Goal: Task Accomplishment & Management: Manage account settings

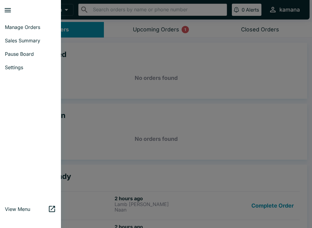
scroll to position [64, 0]
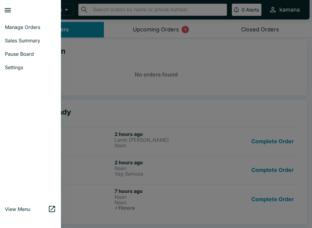
click at [30, 37] on link "Sales Summary" at bounding box center [30, 40] width 61 height 13
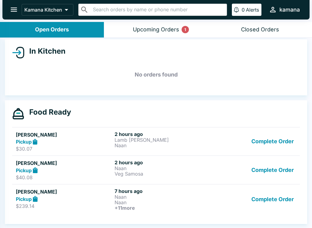
select select "03:00"
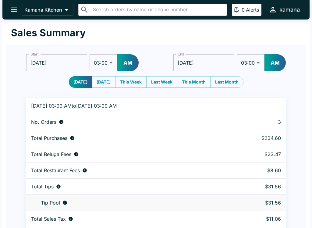
click at [13, 7] on icon "open drawer" at bounding box center [14, 9] width 8 height 8
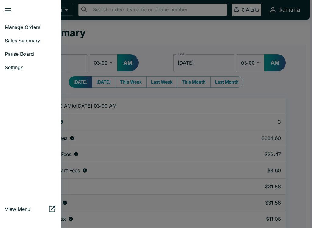
click at [12, 40] on span "Sales Summary" at bounding box center [30, 40] width 51 height 6
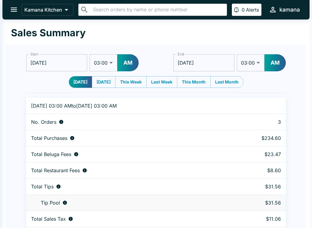
click at [17, 16] on button "open drawer" at bounding box center [14, 10] width 16 height 16
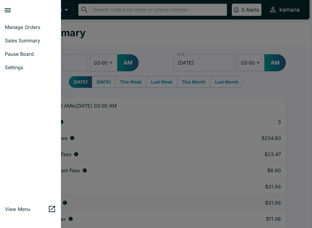
click at [22, 26] on span "Manage Orders" at bounding box center [30, 27] width 51 height 6
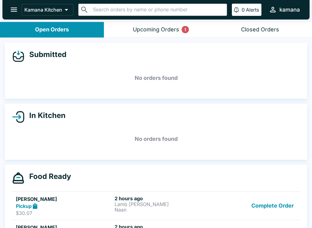
click at [178, 23] on button "Upcoming Orders 1" at bounding box center [156, 30] width 104 height 16
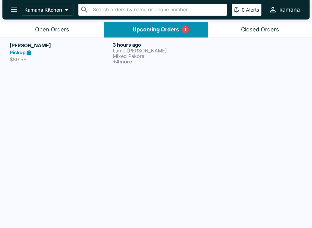
click at [143, 51] on p "Lamb [PERSON_NAME]" at bounding box center [163, 50] width 100 height 5
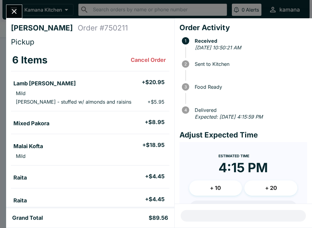
click at [143, 58] on button "Cancel Order" at bounding box center [148, 60] width 40 height 12
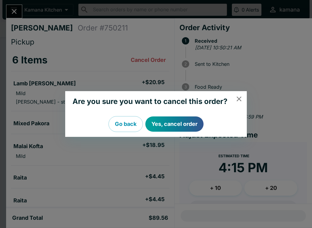
click at [182, 121] on button "Yes, cancel order" at bounding box center [174, 123] width 58 height 15
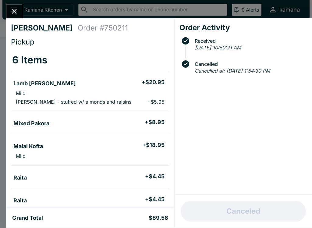
click at [17, 4] on div "[PERSON_NAME] Order # 750211 Pickup 6 Items Lamb Tikka Masala + $20.95 Mild Pes…" at bounding box center [156, 114] width 312 height 228
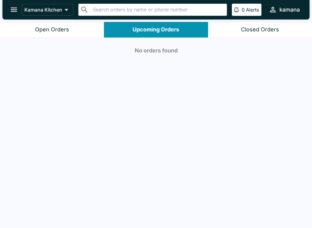
click at [54, 28] on div "Open Orders" at bounding box center [52, 29] width 34 height 7
